Goal: Contribute content

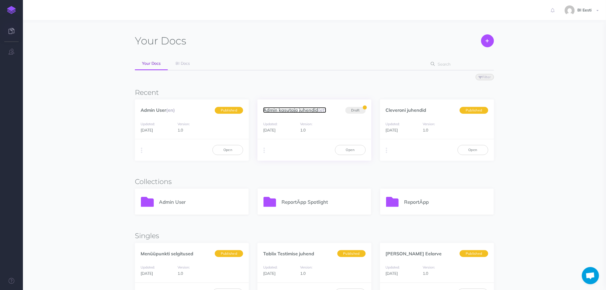
click at [288, 109] on link "Admin kasutaja juhendid (et)" at bounding box center [294, 110] width 63 height 6
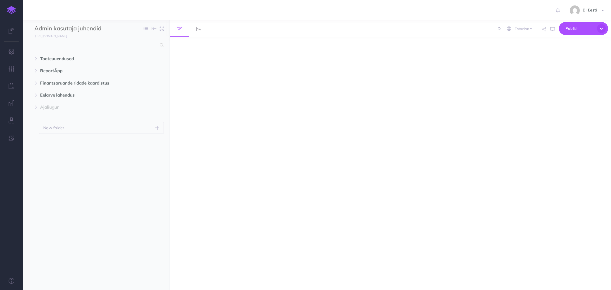
select select "et"
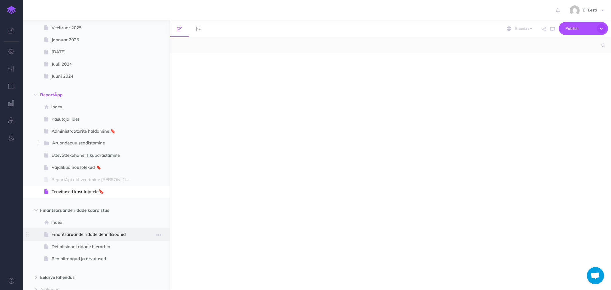
scroll to position [127, 0]
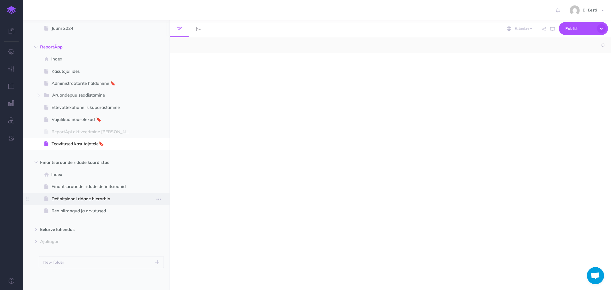
select select "null"
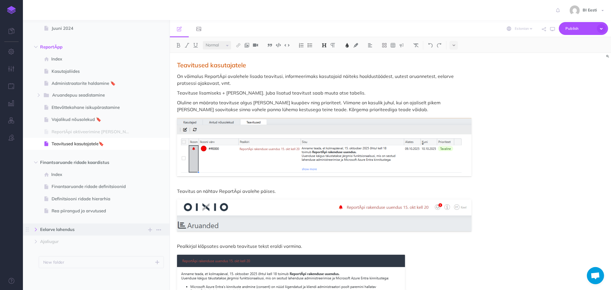
click at [39, 229] on button "button" at bounding box center [36, 229] width 10 height 7
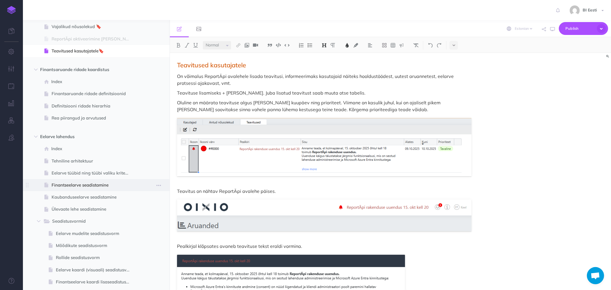
scroll to position [223, 0]
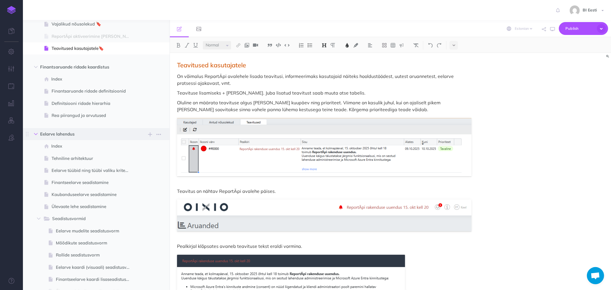
click at [37, 134] on icon "button" at bounding box center [35, 133] width 3 height 3
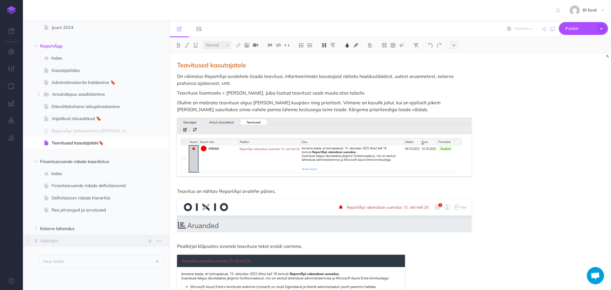
click at [35, 239] on icon "button" at bounding box center [35, 240] width 3 height 3
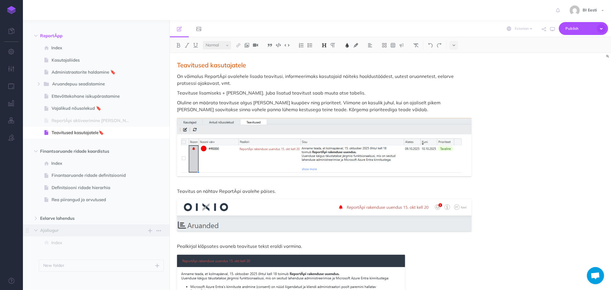
scroll to position [142, 0]
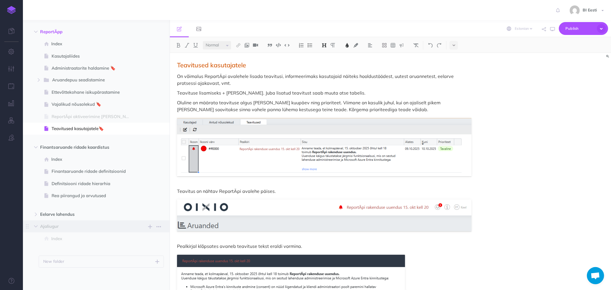
click at [59, 225] on span "Ajaliugur" at bounding box center [84, 226] width 88 height 7
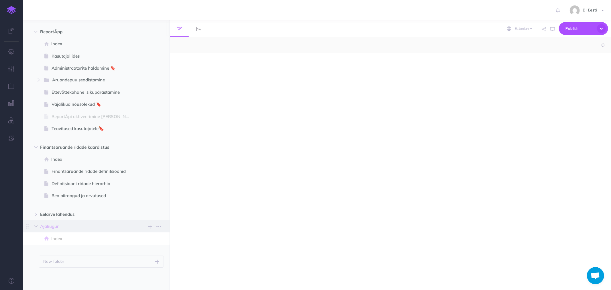
select select "null"
click at [56, 239] on span "Index" at bounding box center [93, 238] width 84 height 7
click at [36, 211] on button "button" at bounding box center [36, 214] width 10 height 7
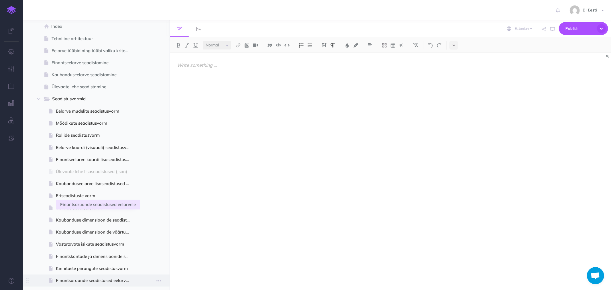
scroll to position [427, 0]
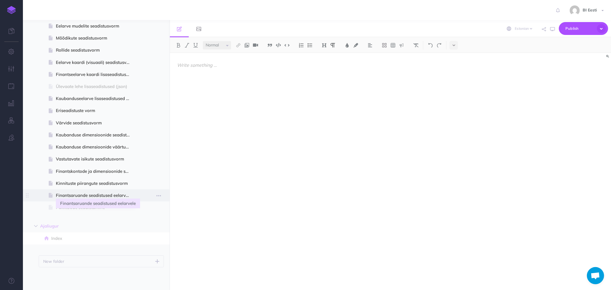
click at [59, 194] on span "Finantsaruande seadistused eelarvele" at bounding box center [95, 195] width 79 height 7
select select "null"
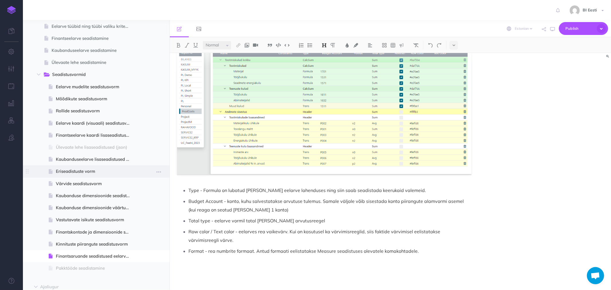
scroll to position [364, 0]
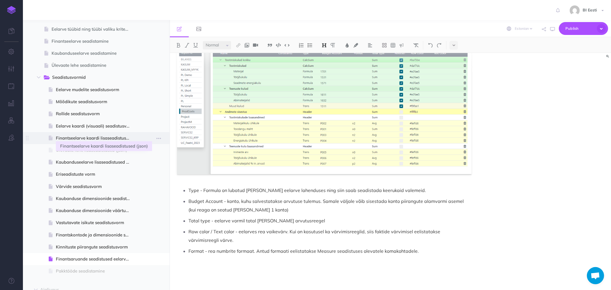
click at [69, 138] on span "Finantseelarve kaardi lisaseadistused (json)" at bounding box center [95, 138] width 79 height 7
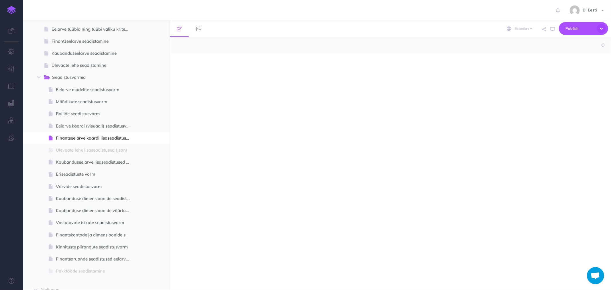
select select "null"
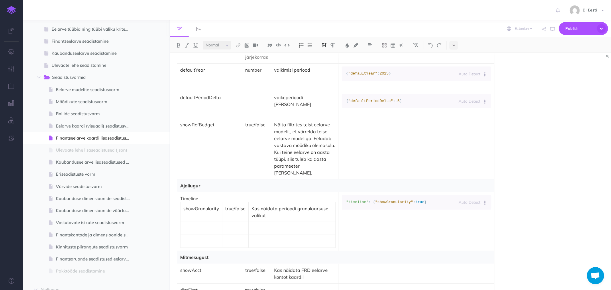
scroll to position [382, 0]
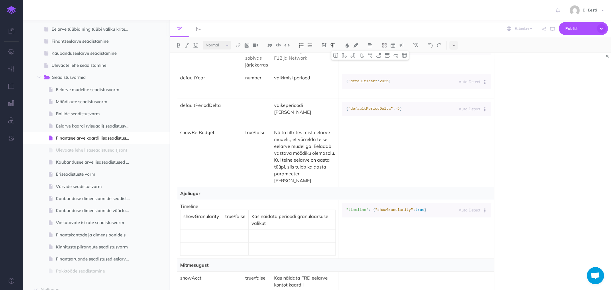
click at [215, 190] on p "Ajaliugur" at bounding box center [335, 193] width 311 height 7
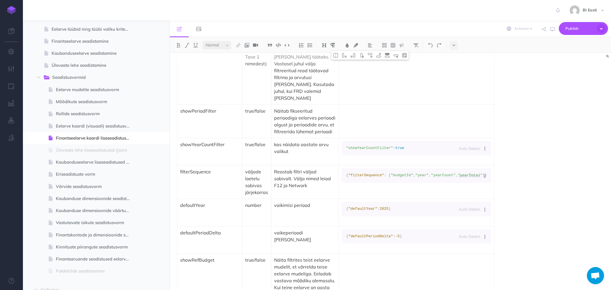
scroll to position [414, 0]
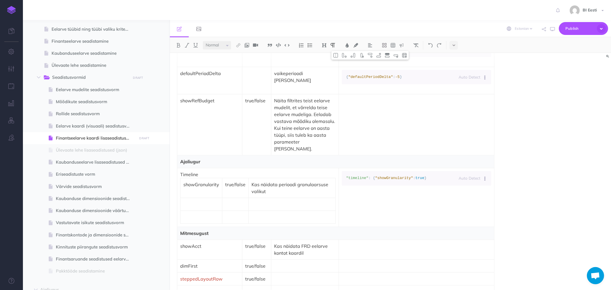
click at [182, 178] on td "showGranularity" at bounding box center [201, 188] width 42 height 20
drag, startPoint x: 182, startPoint y: 174, endPoint x: 228, endPoint y: 181, distance: 47.0
click at [228, 182] on td "true/false" at bounding box center [235, 188] width 26 height 20
drag, startPoint x: 202, startPoint y: 178, endPoint x: 208, endPoint y: 174, distance: 6.6
click at [202, 181] on p "showGranularity" at bounding box center [201, 184] width 36 height 7
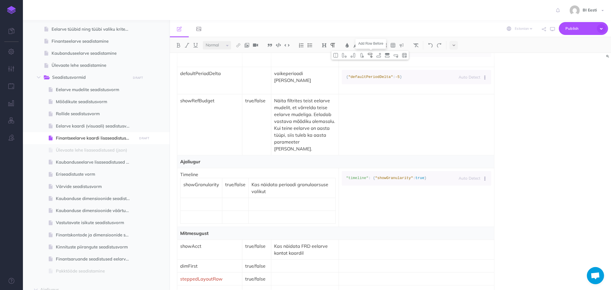
click at [371, 56] on img at bounding box center [369, 55] width 5 height 5
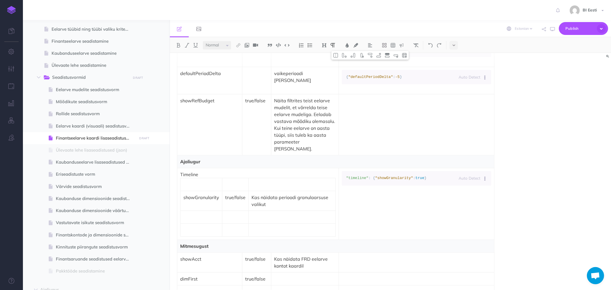
click at [197, 181] on td at bounding box center [201, 184] width 42 height 13
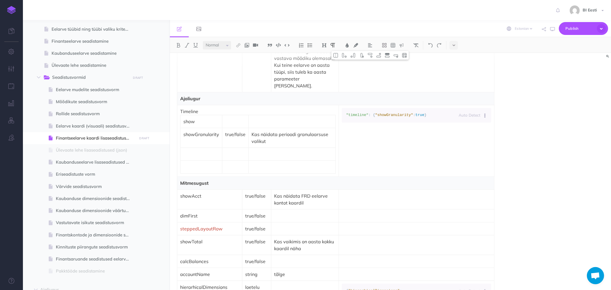
scroll to position [477, 0]
click at [195, 117] on p "show" at bounding box center [201, 120] width 36 height 7
drag, startPoint x: 224, startPoint y: 124, endPoint x: 245, endPoint y: 125, distance: 20.9
click at [245, 127] on td "true/false" at bounding box center [235, 137] width 26 height 20
copy p "true/false"
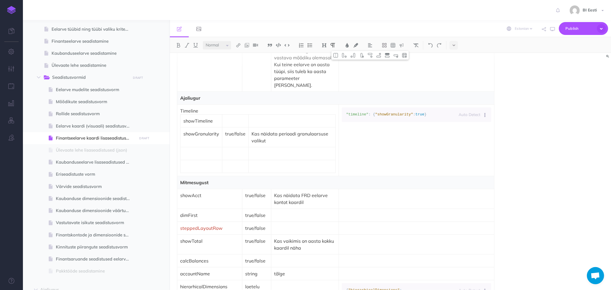
click at [229, 117] on p at bounding box center [235, 120] width 20 height 7
click at [280, 117] on p at bounding box center [291, 120] width 81 height 7
click at [267, 132] on p "Kas näidata perioodi granulaarsuse valikut" at bounding box center [291, 137] width 81 height 14
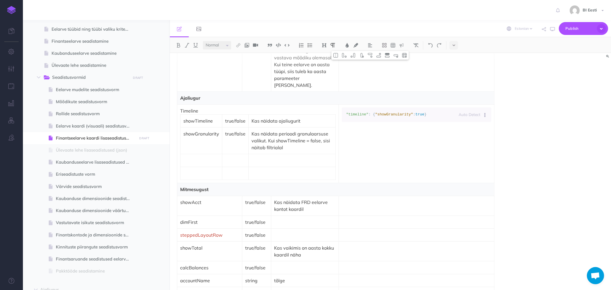
click at [190, 157] on p at bounding box center [201, 160] width 36 height 7
click at [227, 157] on p at bounding box center [235, 160] width 20 height 7
click at [263, 157] on p at bounding box center [291, 160] width 81 height 7
click at [310, 157] on p "perioodi kiirvalikute loetelu" at bounding box center [291, 160] width 81 height 7
click at [375, 112] on span ""showGranularity"" at bounding box center [394, 114] width 38 height 4
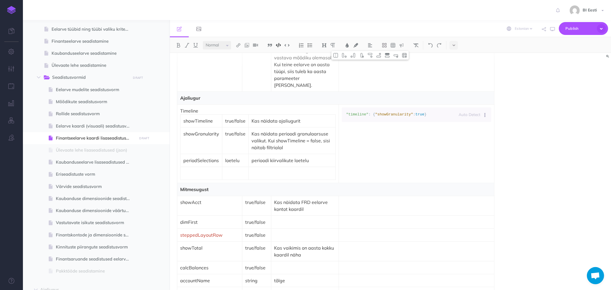
drag, startPoint x: 350, startPoint y: 118, endPoint x: 342, endPoint y: 107, distance: 13.6
click at [342, 107] on pre ""timeline" : { "showGranularity" : true }" at bounding box center [416, 114] width 149 height 15
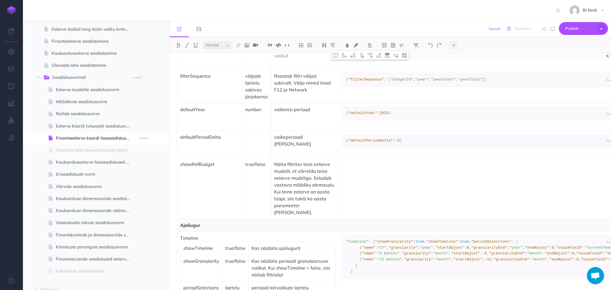
scroll to position [509, 0]
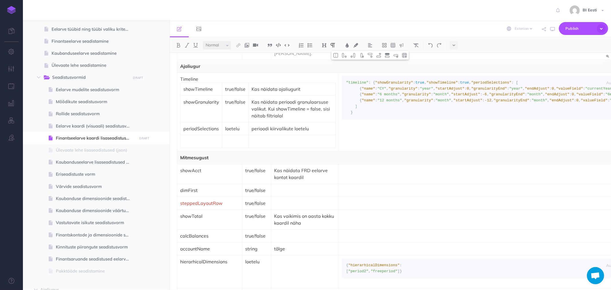
click at [202, 138] on p at bounding box center [201, 141] width 36 height 7
drag, startPoint x: 182, startPoint y: 119, endPoint x: 310, endPoint y: 120, distance: 128.0
click at [310, 122] on tr "periodSelections loetelu perioodi kiirvalikute loetelu" at bounding box center [257, 128] width 155 height 13
click at [279, 138] on p at bounding box center [291, 141] width 81 height 7
drag, startPoint x: 202, startPoint y: 133, endPoint x: 225, endPoint y: 135, distance: 22.5
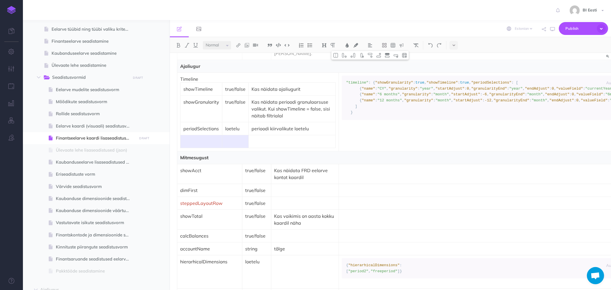
click at [225, 135] on tr at bounding box center [257, 141] width 155 height 13
click at [202, 138] on p at bounding box center [201, 141] width 36 height 7
click at [234, 138] on p at bounding box center [235, 141] width 20 height 7
drag, startPoint x: 243, startPoint y: 133, endPoint x: 262, endPoint y: 132, distance: 19.5
click at [262, 135] on tr "name nimi" at bounding box center [257, 141] width 155 height 13
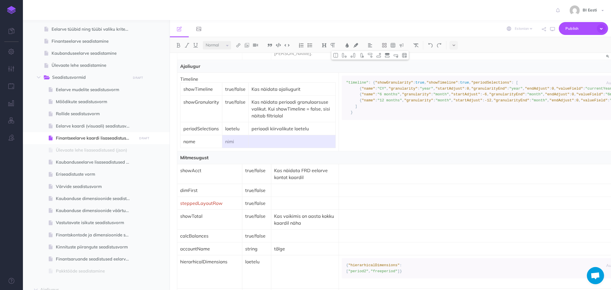
click at [236, 138] on p "nimi" at bounding box center [235, 141] width 20 height 7
click at [228, 138] on p "nimi" at bounding box center [235, 141] width 20 height 7
click at [263, 138] on p at bounding box center [291, 141] width 81 height 7
click at [381, 55] on img at bounding box center [378, 55] width 5 height 5
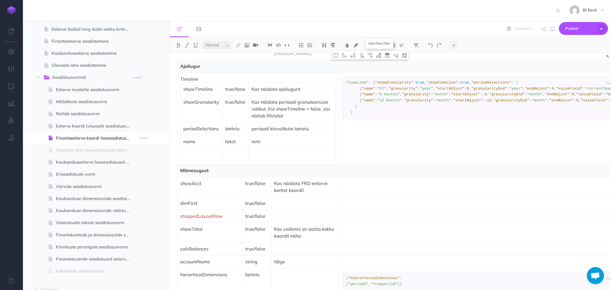
click at [381, 55] on img at bounding box center [378, 55] width 5 height 5
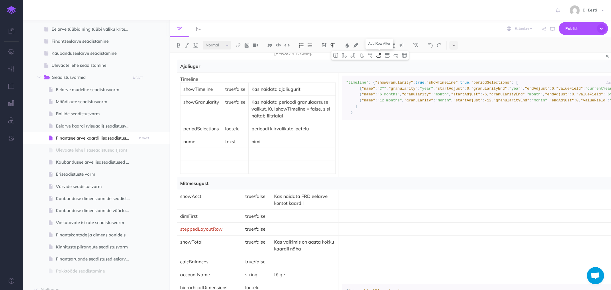
click at [381, 55] on img at bounding box center [378, 55] width 5 height 5
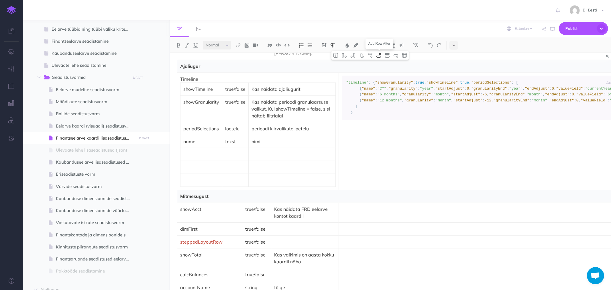
click at [381, 55] on img at bounding box center [378, 55] width 5 height 5
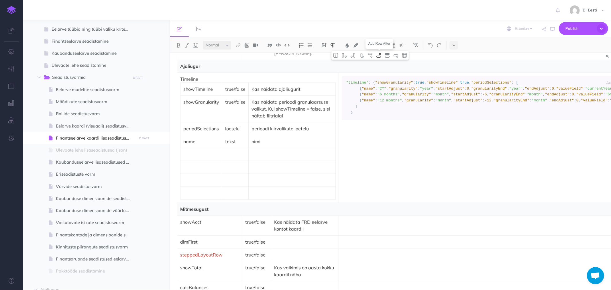
click at [381, 55] on img at bounding box center [378, 55] width 5 height 5
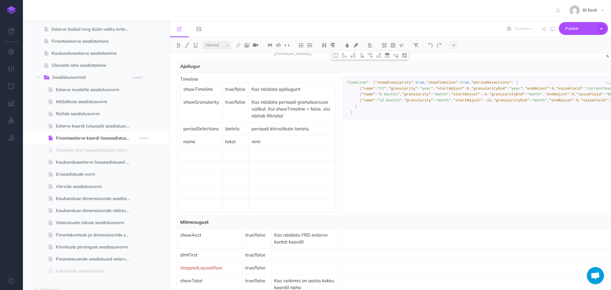
click at [196, 150] on td at bounding box center [201, 154] width 42 height 13
click at [203, 151] on p "granulaity" at bounding box center [201, 154] width 36 height 7
click at [232, 151] on p at bounding box center [235, 154] width 20 height 7
click at [256, 151] on p at bounding box center [291, 154] width 81 height 7
click at [285, 151] on p "month, year, quarter" at bounding box center [291, 154] width 81 height 7
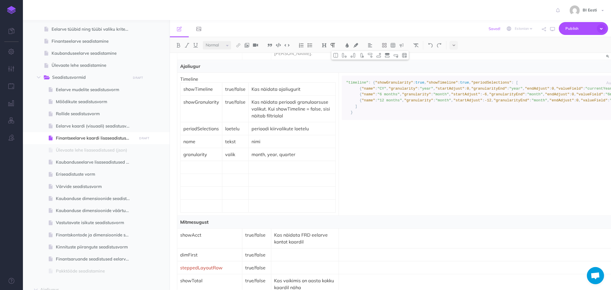
click at [285, 151] on p "month, year, quarter" at bounding box center [291, 154] width 81 height 7
copy p "quarter"
click at [275, 151] on p "month, year, quarter" at bounding box center [291, 154] width 81 height 7
click at [302, 151] on p "month, quarter, year, quarter" at bounding box center [291, 154] width 81 height 7
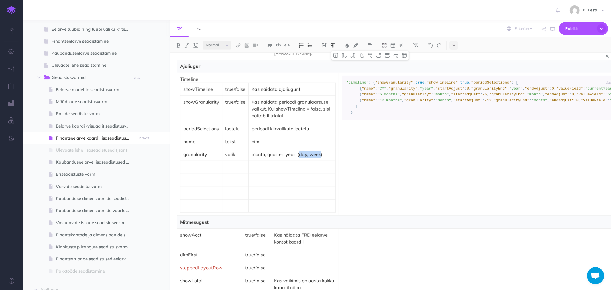
drag, startPoint x: 298, startPoint y: 146, endPoint x: 318, endPoint y: 145, distance: 20.6
click at [318, 151] on p "month, quarter, year, (day, week)" at bounding box center [291, 154] width 81 height 7
click at [277, 161] on td at bounding box center [292, 167] width 87 height 13
click at [435, 91] on span ""startAdjust"" at bounding box center [449, 88] width 29 height 4
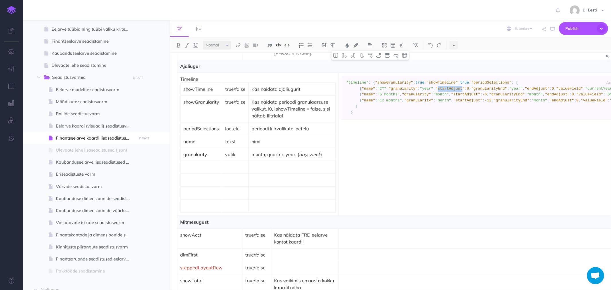
copy span "startAdjust"
click at [196, 164] on p at bounding box center [201, 167] width 36 height 7
click at [489, 97] on span ""granularityEnd"" at bounding box center [507, 94] width 36 height 4
copy span "granularityEnd"
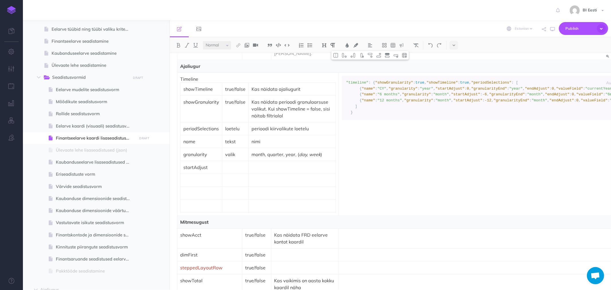
click at [192, 177] on p at bounding box center [201, 180] width 36 height 7
click at [186, 177] on p "granularityEnd" at bounding box center [201, 180] width 36 height 7
click at [198, 177] on p "granularityEnd" at bounding box center [201, 180] width 36 height 7
copy p "granularityEnd"
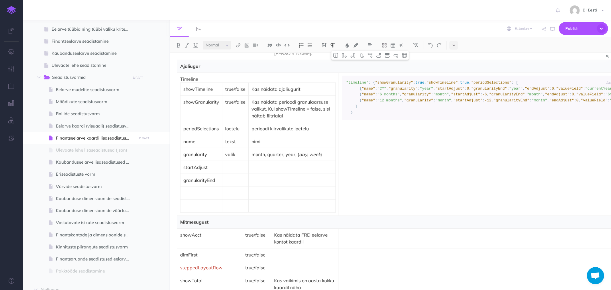
click at [545, 97] on span ""endAdjust"" at bounding box center [557, 94] width 25 height 4
copy span "endAdjust"
click at [200, 190] on p at bounding box center [201, 193] width 36 height 7
click at [576, 97] on span ""valueField"" at bounding box center [589, 94] width 27 height 4
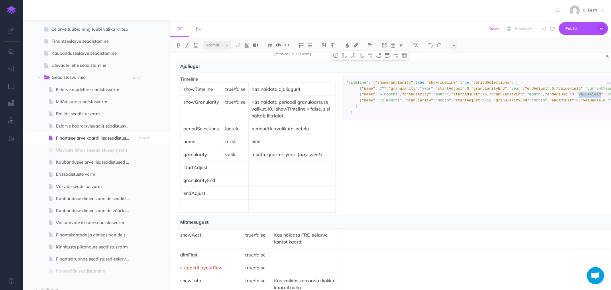
click at [576, 97] on span ""valueField"" at bounding box center [589, 94] width 27 height 4
copy span "valueField"
click at [199, 202] on p at bounding box center [201, 205] width 36 height 7
click at [227, 202] on p at bounding box center [235, 205] width 20 height 7
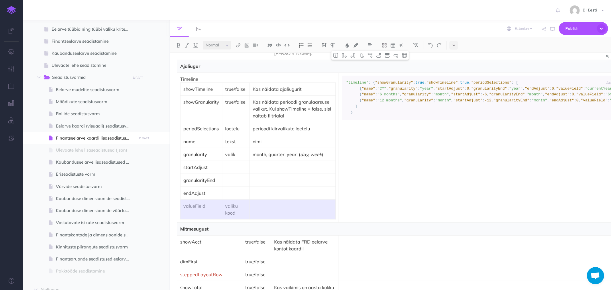
drag, startPoint x: 263, startPoint y: 204, endPoint x: 200, endPoint y: 204, distance: 62.7
click at [200, 204] on tr "valueField valiku kood" at bounding box center [257, 209] width 155 height 20
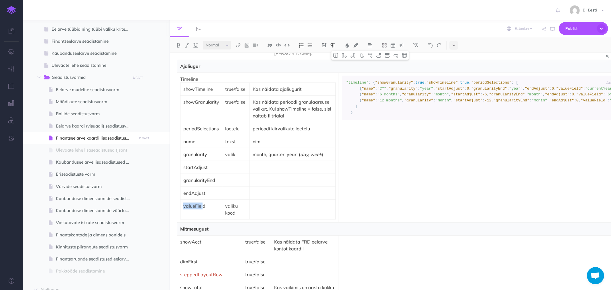
click at [214, 205] on td "valueField" at bounding box center [201, 209] width 42 height 20
click at [268, 138] on p "nimi" at bounding box center [293, 141] width 80 height 7
click at [378, 54] on img at bounding box center [378, 55] width 5 height 5
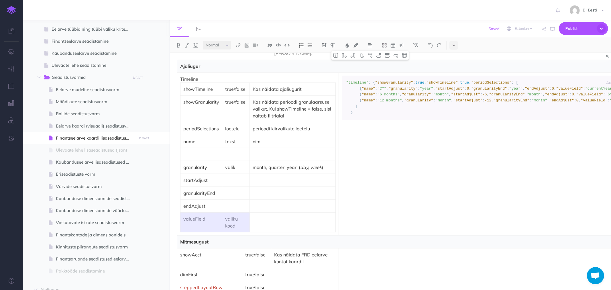
drag, startPoint x: 190, startPoint y: 211, endPoint x: 233, endPoint y: 212, distance: 43.3
click at [233, 212] on tr "valueField valiku kood" at bounding box center [257, 222] width 155 height 20
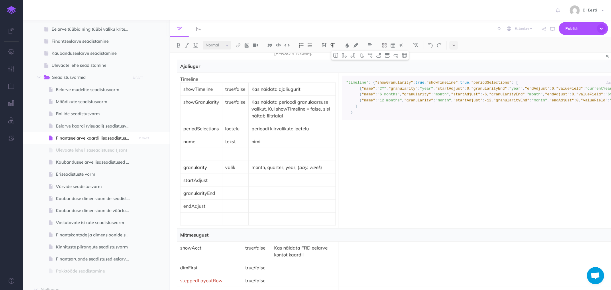
click at [192, 151] on p at bounding box center [201, 154] width 36 height 7
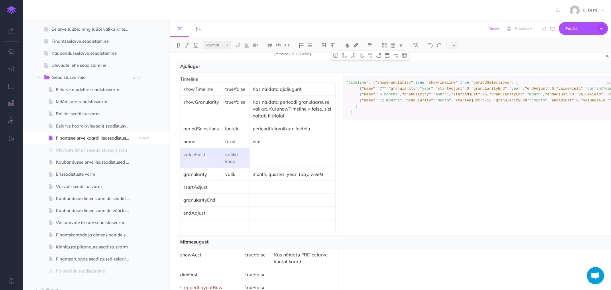
click at [241, 151] on p "valiku kood" at bounding box center [235, 158] width 21 height 14
drag, startPoint x: 234, startPoint y: 152, endPoint x: 225, endPoint y: 144, distance: 11.7
click at [225, 151] on p "valiku kood" at bounding box center [235, 158] width 21 height 14
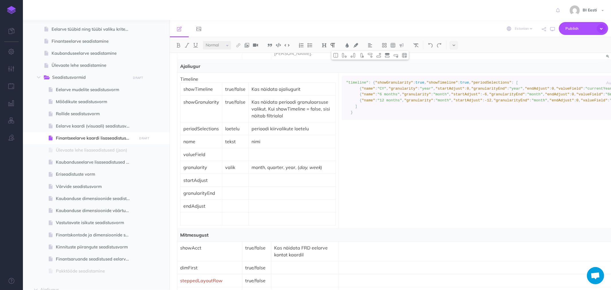
click at [260, 151] on p at bounding box center [291, 154] width 81 height 7
click at [231, 151] on p at bounding box center [235, 154] width 20 height 7
click at [229, 177] on p at bounding box center [235, 180] width 20 height 7
click at [268, 177] on p at bounding box center [291, 180] width 81 height 7
click at [237, 190] on p at bounding box center [235, 193] width 20 height 7
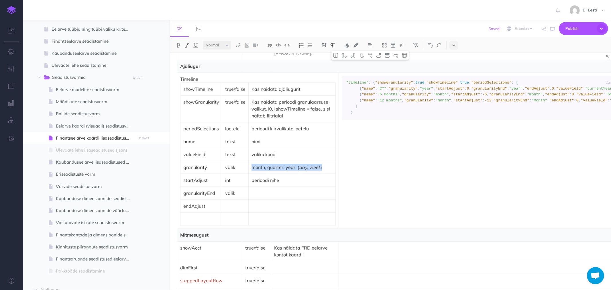
drag, startPoint x: 249, startPoint y: 158, endPoint x: 320, endPoint y: 159, distance: 70.5
click at [320, 161] on td "month, quarter, year, ( day, week )" at bounding box center [292, 167] width 87 height 13
copy p "month, quarter, year, ( day, week )"
click at [263, 190] on p at bounding box center [291, 193] width 81 height 7
click at [230, 202] on p at bounding box center [235, 205] width 20 height 7
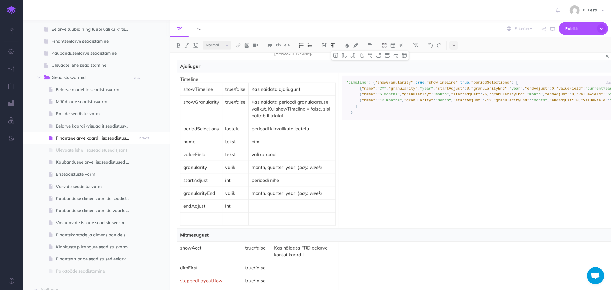
click at [276, 202] on p at bounding box center [291, 205] width 81 height 7
click at [203, 190] on p "granularityEnd" at bounding box center [201, 193] width 36 height 7
copy p "granularityEnd"
click at [301, 202] on p "perioodi nihe vastavalt" at bounding box center [291, 205] width 81 height 7
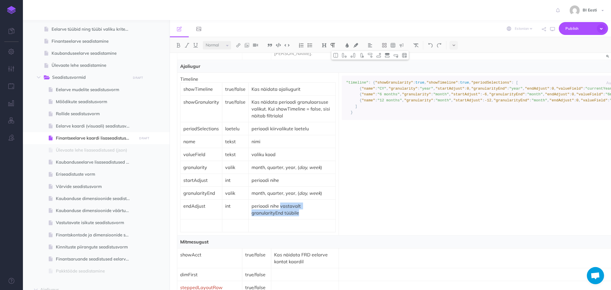
drag, startPoint x: 288, startPoint y: 203, endPoint x: 279, endPoint y: 197, distance: 10.9
click at [279, 202] on p "perioodi nihe vastavalt granularityEnd tüübile" at bounding box center [291, 209] width 81 height 14
copy p "vastavalt granularityEnd tüübile"
click at [291, 177] on p "perioodi nihe" at bounding box center [291, 180] width 81 height 7
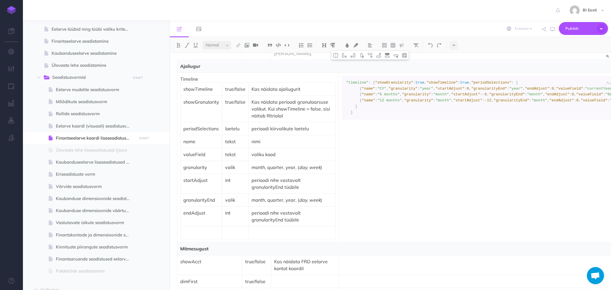
click at [281, 177] on p "perioodi nihe vastavalt granularityEnd tüübile" at bounding box center [291, 184] width 81 height 14
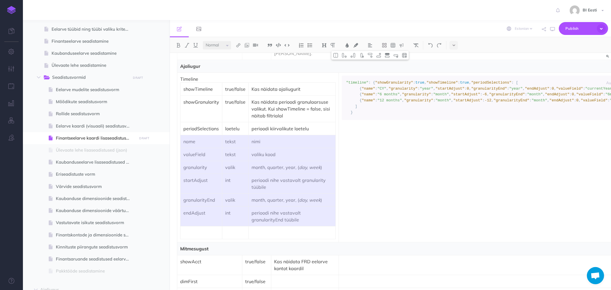
drag, startPoint x: 278, startPoint y: 184, endPoint x: 294, endPoint y: 205, distance: 26.8
click at [294, 205] on tbody "showTimeline true/false Kas näidata ajaliugurit showGranularity true/false Kas …" at bounding box center [257, 160] width 155 height 156
click at [228, 46] on select "Small Normal Large" at bounding box center [217, 45] width 28 height 9
click at [203, 41] on select "Small Normal Large" at bounding box center [217, 45] width 28 height 9
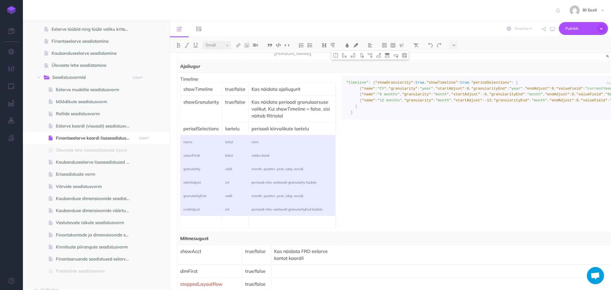
click at [206, 107] on td "showGranularity" at bounding box center [201, 108] width 42 height 27
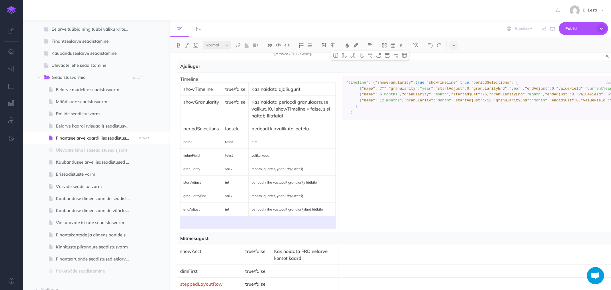
drag, startPoint x: 198, startPoint y: 213, endPoint x: 279, endPoint y: 213, distance: 81.0
click at [279, 216] on tr at bounding box center [257, 222] width 155 height 13
click at [395, 56] on img at bounding box center [395, 55] width 5 height 5
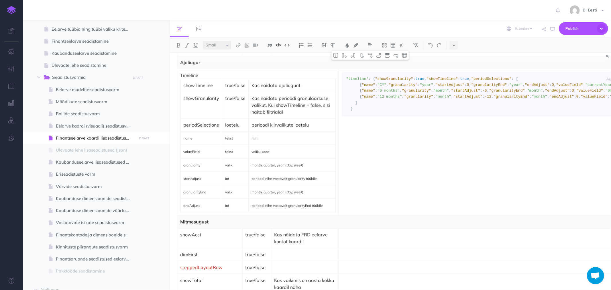
scroll to position [443, 0]
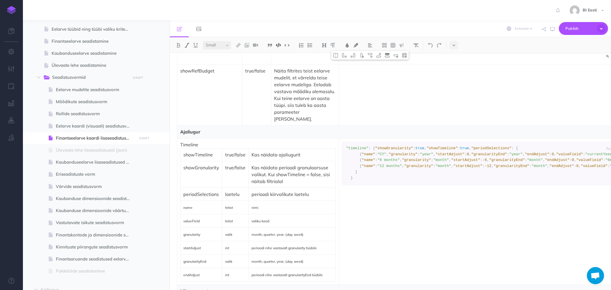
select select "null"
drag, startPoint x: 355, startPoint y: 184, endPoint x: 340, endPoint y: 139, distance: 46.4
click at [342, 141] on pre ""timeline" : { "showGranularity" : true , "showTimeline" : true , "periodSelect…" at bounding box center [490, 163] width 297 height 44
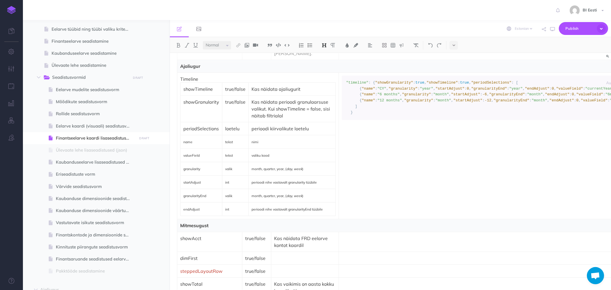
scroll to position [477, 0]
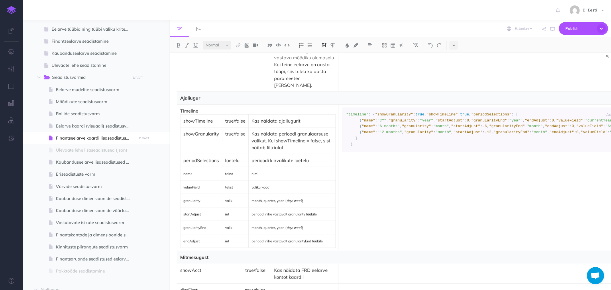
click at [204, 245] on td "Timeline showTimeline true/false Kas näidata ajaliugurit showGranularity true/f…" at bounding box center [258, 177] width 162 height 146
click at [312, 157] on p "perioodi kiirvalikute loetelu" at bounding box center [291, 160] width 81 height 7
click at [308, 157] on p "perioodi kiirvalikute loetelu" at bounding box center [291, 160] width 81 height 7
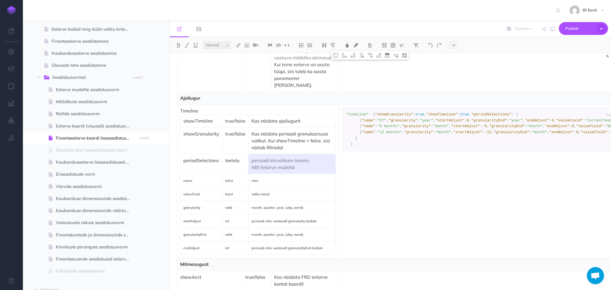
drag, startPoint x: 279, startPoint y: 158, endPoint x: 252, endPoint y: 159, distance: 27.2
click at [252, 159] on p "perioodi kiirvalikute loetelu NB! Eelarve mudelid" at bounding box center [291, 164] width 81 height 14
click at [252, 158] on p "perioodi kiirvalikute loetelu NB! Eelarve mudelid" at bounding box center [291, 164] width 81 height 14
drag, startPoint x: 294, startPoint y: 159, endPoint x: 251, endPoint y: 159, distance: 43.2
click at [251, 159] on p "perioodi kiirvalikute loetelu NB! Eelarve mudelid" at bounding box center [291, 164] width 81 height 14
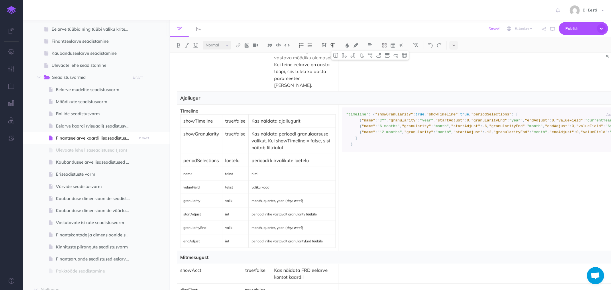
click at [302, 117] on p "Kas näidata ajaliugurit" at bounding box center [291, 120] width 81 height 7
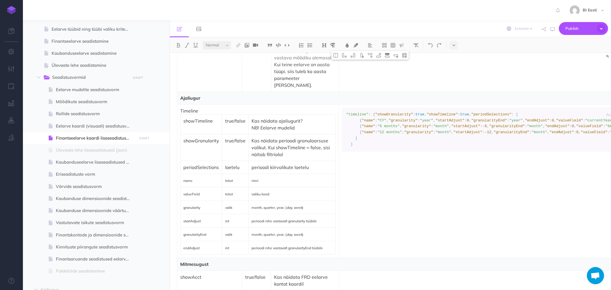
click at [225, 76] on td "showRefBudget" at bounding box center [209, 60] width 65 height 61
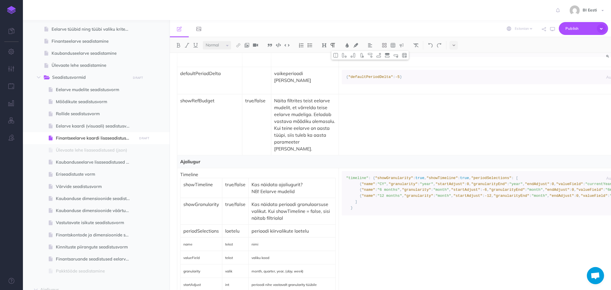
scroll to position [445, 0]
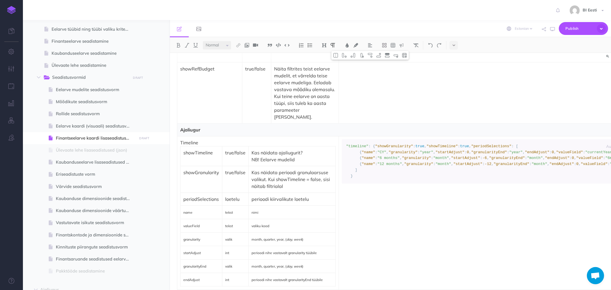
click at [300, 156] on p "NB! Eelarve mudelid" at bounding box center [291, 159] width 81 height 7
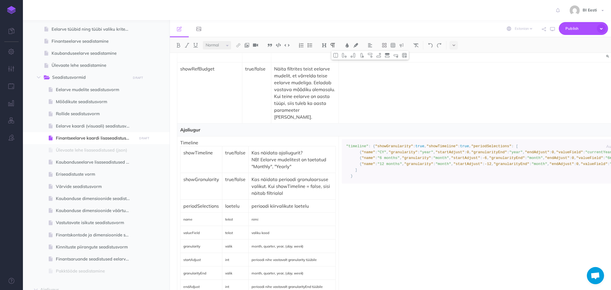
click at [293, 156] on p "NB! Eelarve mudelitest on toetatud "Monthly", "Yearly"" at bounding box center [291, 163] width 81 height 14
click at [291, 156] on p "NB! Eelarve mudeli tüüpidest on toetatud "Monthly", "Yearly"" at bounding box center [291, 163] width 81 height 14
click at [315, 158] on p "NB! Eelarve mudeli perioodi tüüpidest on toetatud "Monthly", "Yearly"" at bounding box center [291, 163] width 81 height 14
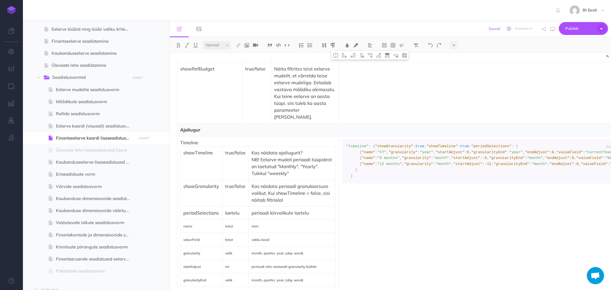
click at [278, 164] on p "NB! Eelarve mudeli perioodi tüüpidest on toetatud "Monthly", "Yearly". Tulekul …" at bounding box center [291, 166] width 81 height 21
click at [287, 164] on p "NB! Eelarve mudeli perioodi tüüpidest on toetatud "Monthly", "Yearly". Tulekul …" at bounding box center [291, 166] width 81 height 21
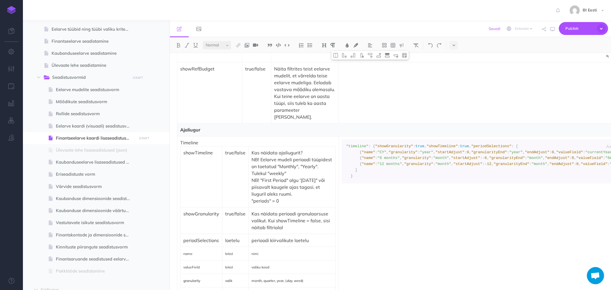
click at [253, 197] on p ""periods" = 0" at bounding box center [291, 200] width 81 height 7
click at [294, 197] on p ""Periods" = 0" at bounding box center [291, 200] width 81 height 7
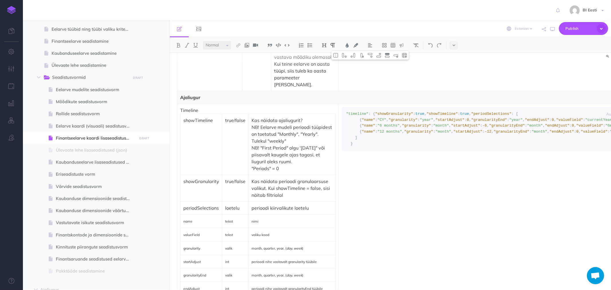
scroll to position [477, 0]
click at [576, 28] on span "Publish" at bounding box center [579, 28] width 29 height 9
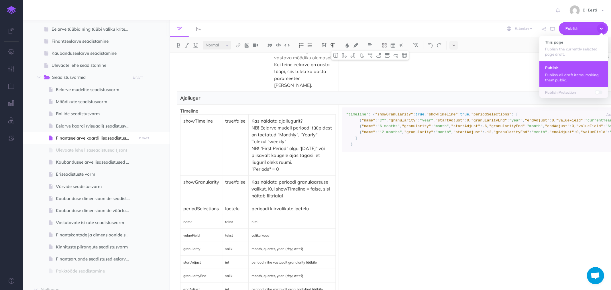
click at [573, 75] on p "Publish all draft items, making them public." at bounding box center [573, 77] width 57 height 10
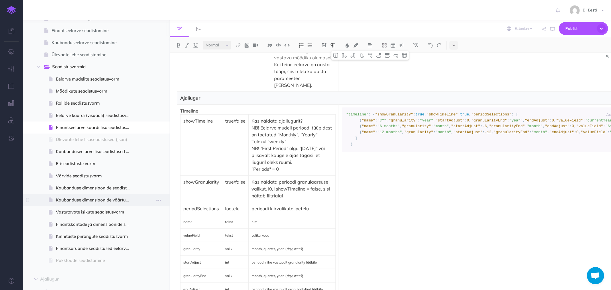
scroll to position [364, 0]
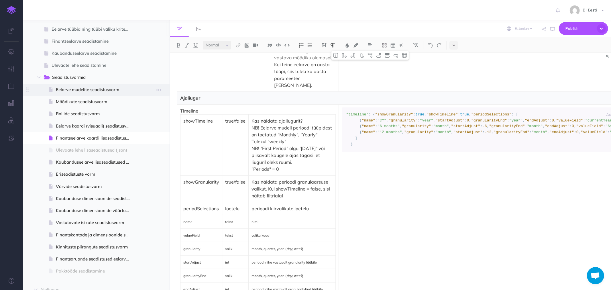
click at [87, 88] on span "Eelarve mudelite seadistusvorm" at bounding box center [95, 89] width 79 height 7
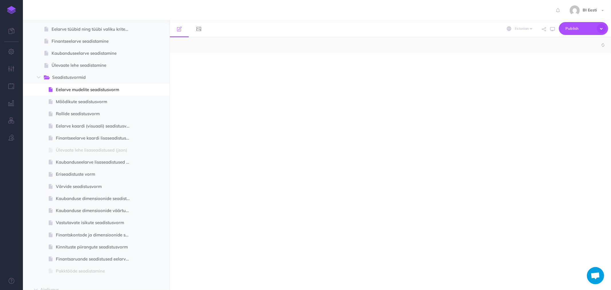
select select "null"
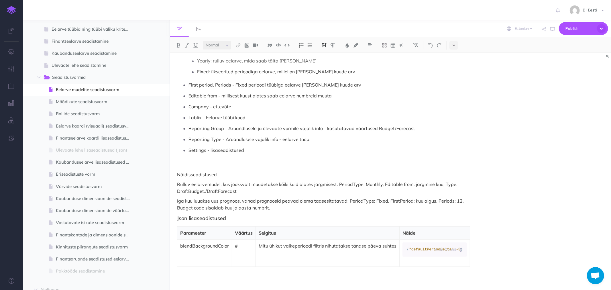
scroll to position [284, 0]
click at [443, 244] on div "Auto Detect Auto Detection Plain Text Apache Bash C++ C# CSS Diff Dockerfile HT…" at bounding box center [450, 249] width 32 height 13
click at [437, 243] on div "Auto Detect Auto Detection Plain Text Apache Bash C++ C# CSS Diff Dockerfile HT…" at bounding box center [450, 249] width 32 height 13
drag, startPoint x: 410, startPoint y: 242, endPoint x: 448, endPoint y: 245, distance: 37.6
click at [448, 247] on span ""defaultPeriodDelta"" at bounding box center [431, 249] width 45 height 4
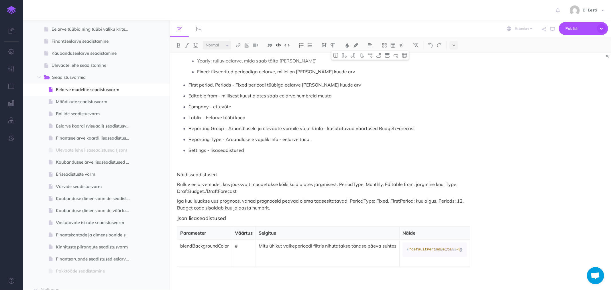
click at [197, 242] on p "blendBackgroundColor" at bounding box center [204, 245] width 49 height 7
paste div
click at [199, 242] on p "defaultperiodDelta" at bounding box center [200, 245] width 41 height 7
click at [408, 247] on code "{ "defaultPeriodDelta" : -3 }" at bounding box center [427, 250] width 56 height 6
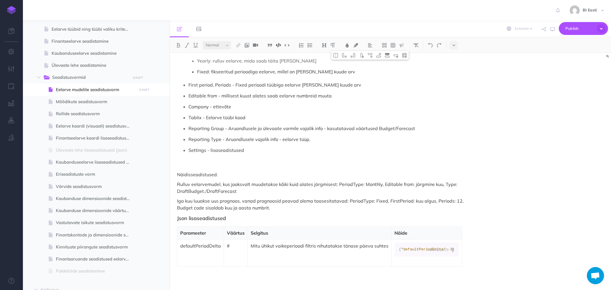
scroll to position [278, 0]
click at [452, 249] on span "}" at bounding box center [453, 249] width 2 height 4
drag, startPoint x: 393, startPoint y: 264, endPoint x: 401, endPoint y: 261, distance: 8.6
click at [395, 263] on td "Auto Detect Auto Detection Plain Text Apache Bash C++ C# CSS Diff Dockerfile HT…" at bounding box center [426, 252] width 70 height 27
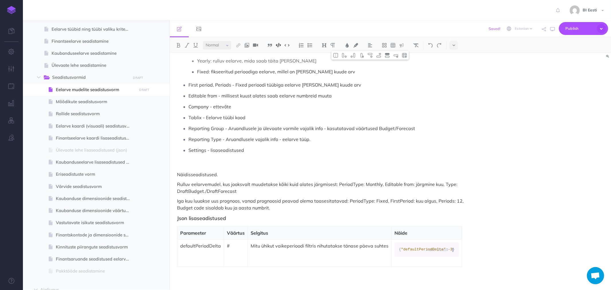
click at [401, 261] on td "Auto Detect Auto Detection Plain Text Apache Bash C++ C# CSS Diff Dockerfile HT…" at bounding box center [426, 252] width 70 height 27
click at [231, 256] on td "#" at bounding box center [236, 252] width 24 height 27
click at [212, 260] on td "defaultPeriodDelta" at bounding box center [200, 252] width 47 height 27
drag, startPoint x: 297, startPoint y: 262, endPoint x: 319, endPoint y: 262, distance: 22.6
click at [299, 262] on td "Mitu ühikut vaikeperioodi filtris nihutatakse tänase päeva suhtes" at bounding box center [320, 252] width 144 height 27
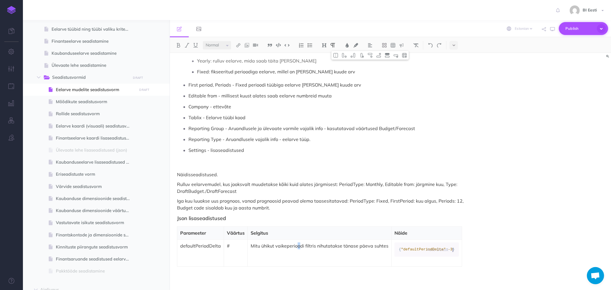
click at [578, 30] on span "Publish" at bounding box center [579, 28] width 29 height 9
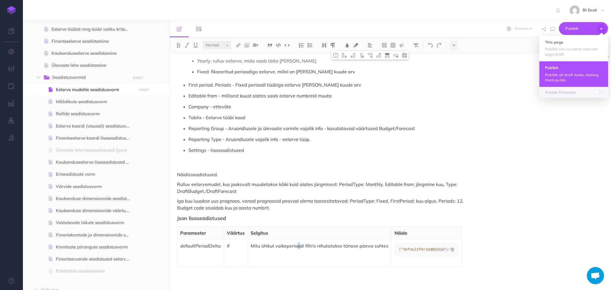
click at [553, 69] on h4 "Publish" at bounding box center [573, 68] width 57 height 4
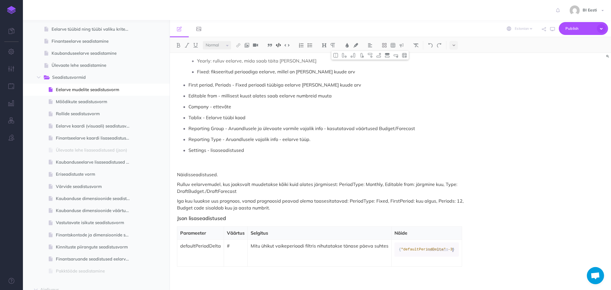
drag, startPoint x: 420, startPoint y: 251, endPoint x: 453, endPoint y: 250, distance: 32.9
click at [453, 250] on div "Auto Detect Auto Detection Plain Text Apache Bash C++ C# CSS Diff Dockerfile HT…" at bounding box center [426, 249] width 64 height 15
drag, startPoint x: 442, startPoint y: 251, endPoint x: 404, endPoint y: 249, distance: 37.6
click at [406, 249] on div "Auto Detect Auto Detection Plain Text Apache Bash C++ C# CSS Diff Dockerfile HT…" at bounding box center [426, 249] width 64 height 15
click at [401, 249] on span ""defaultPeriodDelta"" at bounding box center [423, 249] width 45 height 4
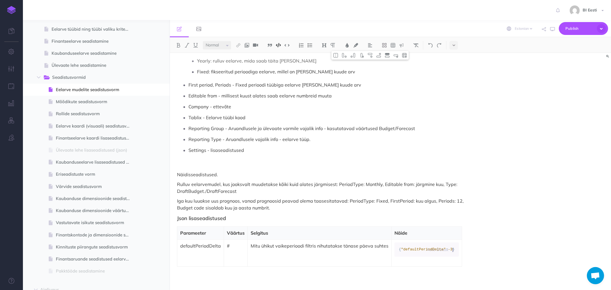
drag, startPoint x: 396, startPoint y: 248, endPoint x: 433, endPoint y: 250, distance: 37.0
click at [450, 248] on div "Auto Detect Auto Detection Plain Text Apache Bash C++ C# CSS Diff Dockerfile HT…" at bounding box center [426, 249] width 64 height 15
click at [414, 249] on span ""defaultPeriodDelta"" at bounding box center [423, 249] width 45 height 4
drag, startPoint x: 396, startPoint y: 250, endPoint x: 446, endPoint y: 248, distance: 49.9
click at [446, 248] on div "Auto Detect Auto Detection Plain Text Apache Bash C++ C# CSS Diff Dockerfile HT…" at bounding box center [426, 249] width 64 height 15
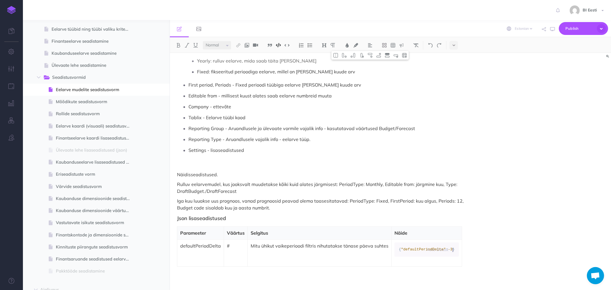
drag, startPoint x: 450, startPoint y: 248, endPoint x: 408, endPoint y: 247, distance: 41.2
click at [409, 247] on div "Auto Detect Auto Detection Plain Text Apache Bash C++ C# CSS Diff Dockerfile HT…" at bounding box center [426, 249] width 64 height 15
click at [575, 27] on span "Publish" at bounding box center [579, 28] width 29 height 9
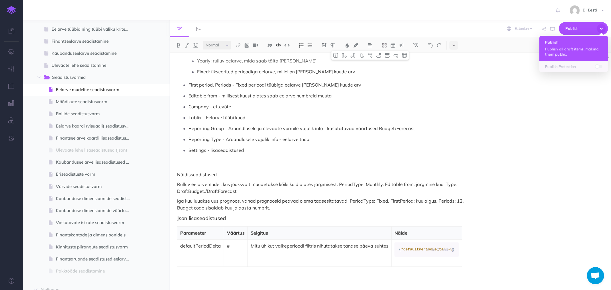
click at [560, 47] on p "Publish all draft items, making them public." at bounding box center [573, 51] width 57 height 10
